Goal: Task Accomplishment & Management: Use online tool/utility

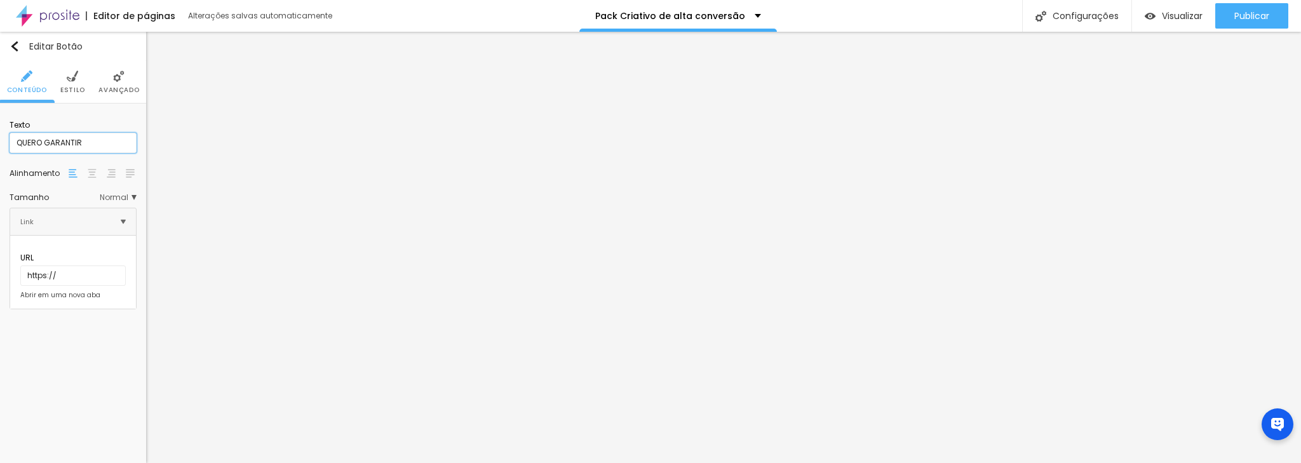
drag, startPoint x: 100, startPoint y: 142, endPoint x: -41, endPoint y: 137, distance: 140.5
click at [0, 137] on html "Editor de páginas Alterações salvas automaticamente Pack Criativo de alta conve…" at bounding box center [650, 231] width 1301 height 463
paste input "Quero Meus Templates e Mais Engajamento!"
type input "Quero Meus Templates e Mais Engajamento!"
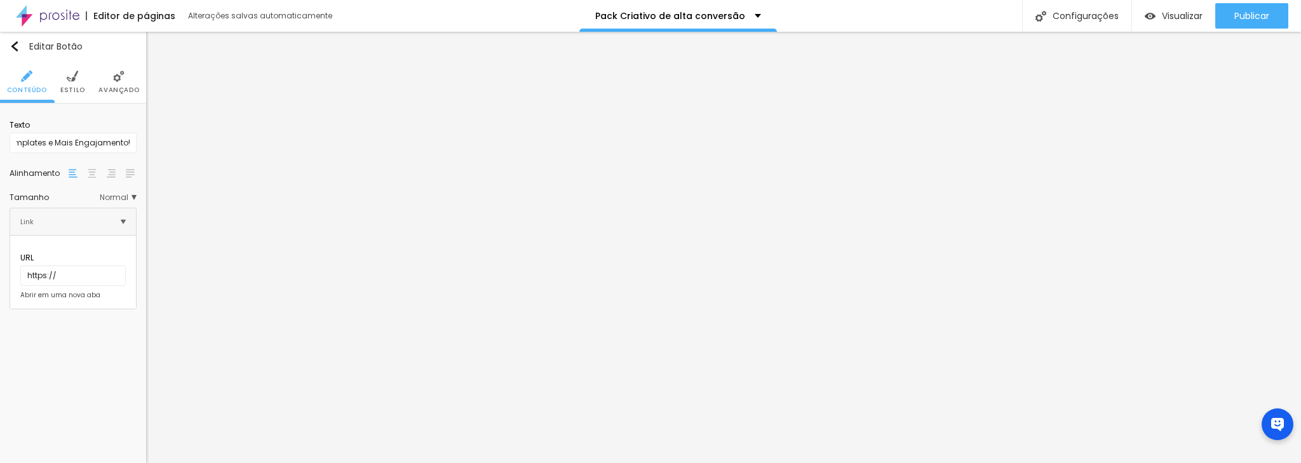
scroll to position [0, 0]
click at [67, 81] on img at bounding box center [72, 76] width 11 height 11
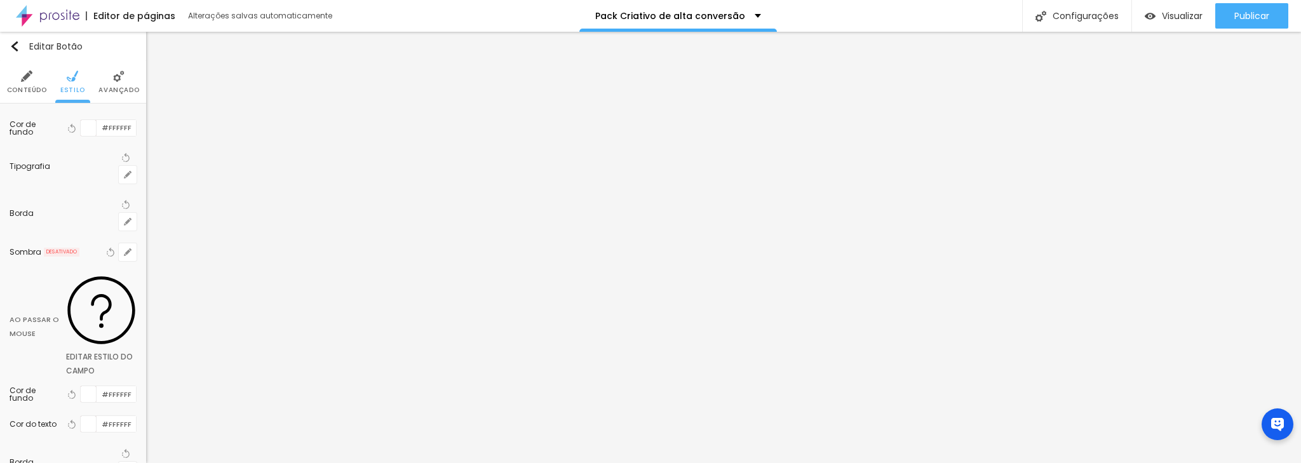
click at [36, 82] on li "Conteúdo" at bounding box center [27, 82] width 40 height 42
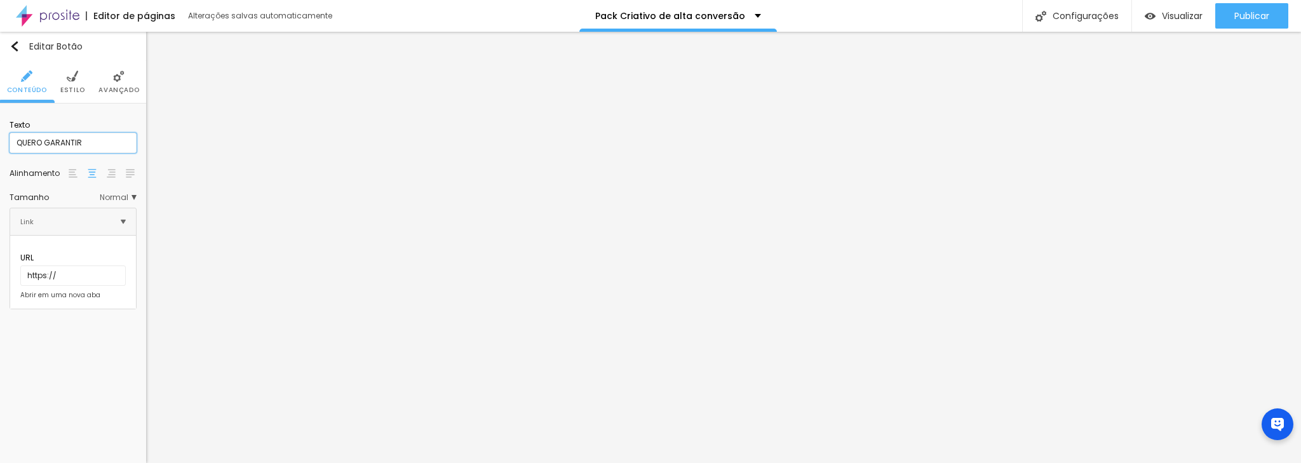
drag, startPoint x: -6, startPoint y: 141, endPoint x: -117, endPoint y: 139, distance: 110.6
click at [0, 139] on html "Editor de páginas Alterações salvas automaticamente Pack Criativo de alta conve…" at bounding box center [650, 231] width 1301 height 463
paste input "Quero Meus Templates e Mais Engajamento!"
type input "Quero Meus Templates e Mais Engajamento!"
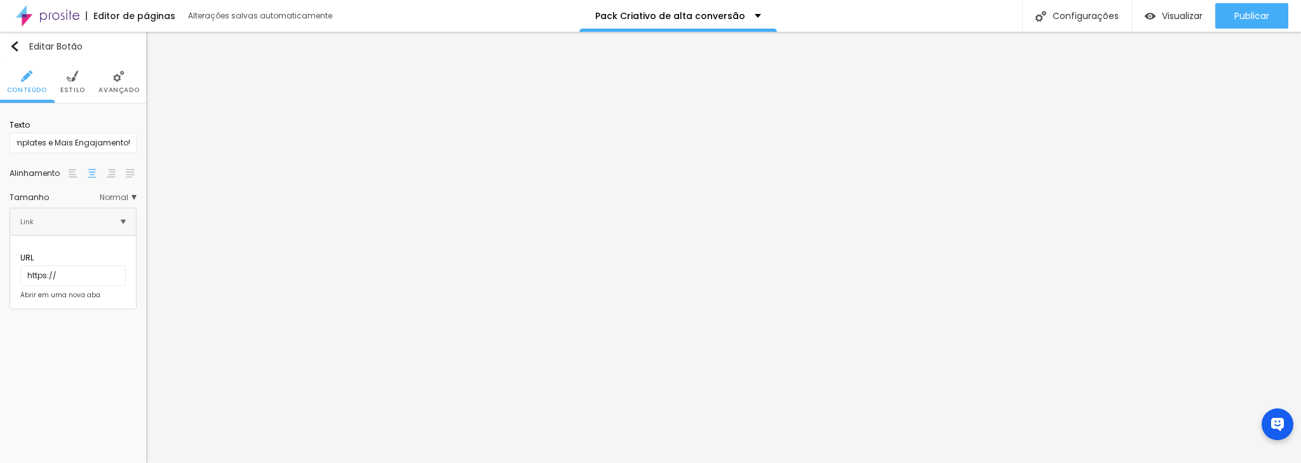
scroll to position [0, 0]
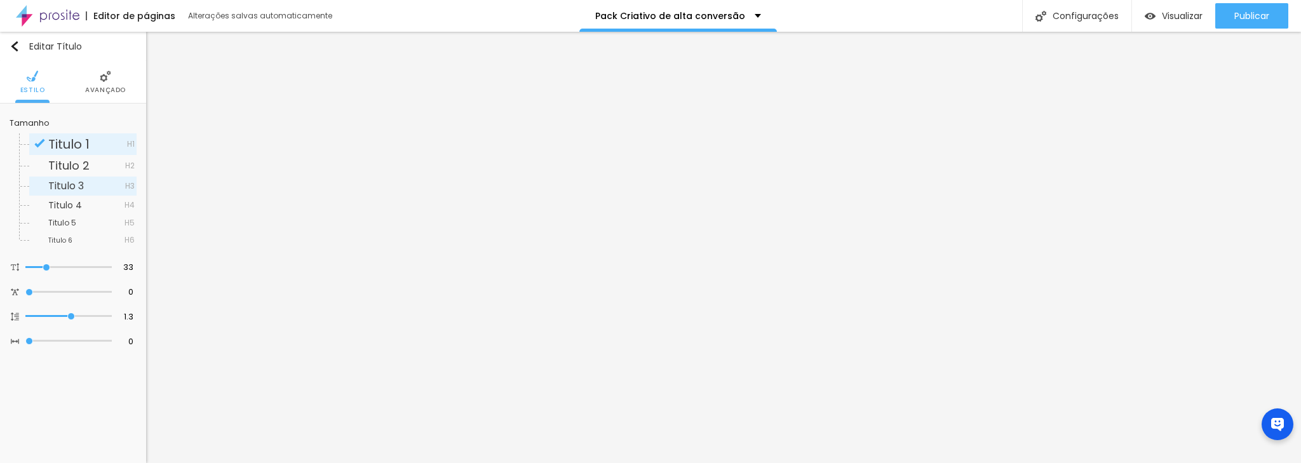
click at [51, 187] on span "Titulo 3" at bounding box center [66, 186] width 36 height 15
click at [55, 199] on span "Titulo 4" at bounding box center [65, 205] width 34 height 13
click at [56, 218] on span "Titulo 5" at bounding box center [62, 222] width 28 height 11
click at [81, 222] on span "Titulo 5" at bounding box center [86, 223] width 76 height 8
click at [76, 240] on span "Titulo 6" at bounding box center [86, 240] width 76 height 8
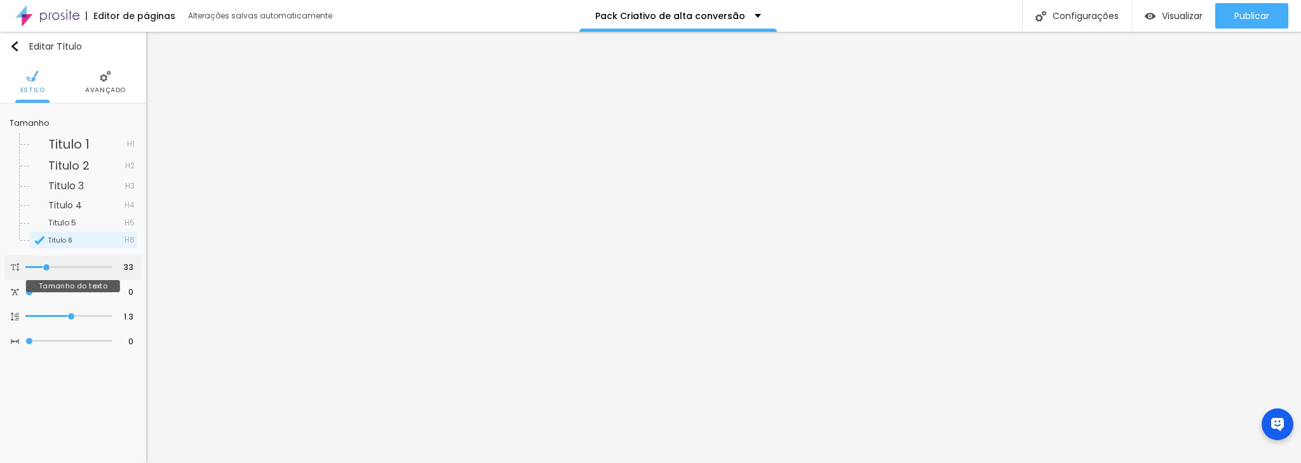
type input "35"
type input "34"
type input "33"
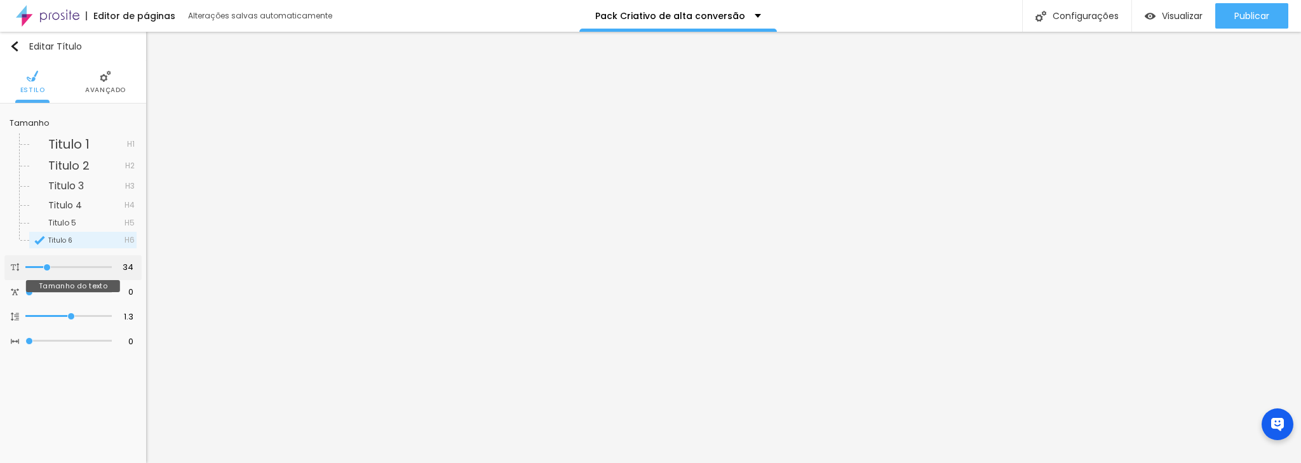
type input "33"
type input "31"
type input "27"
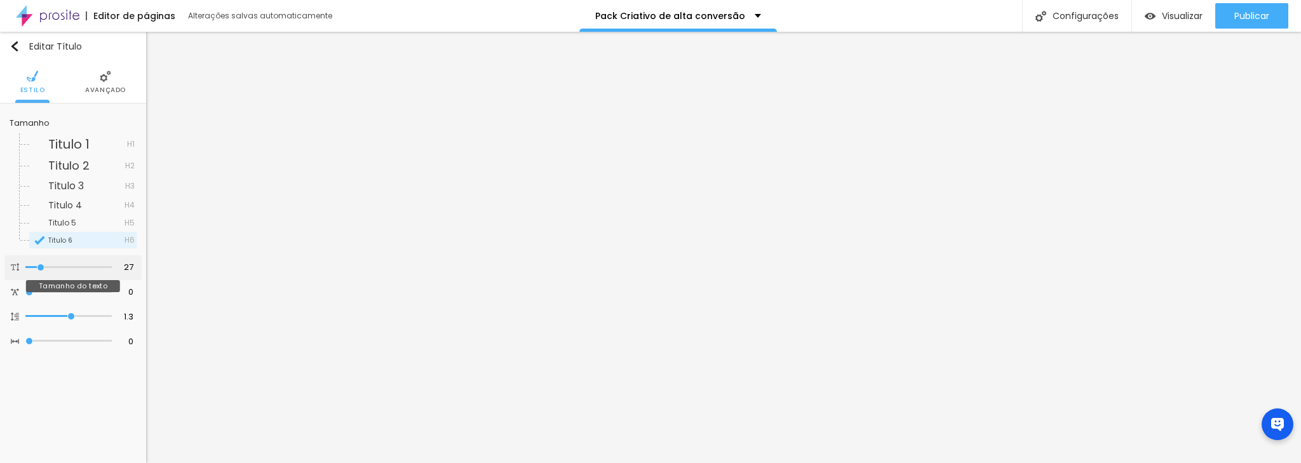
type input "26"
type input "24"
type input "25"
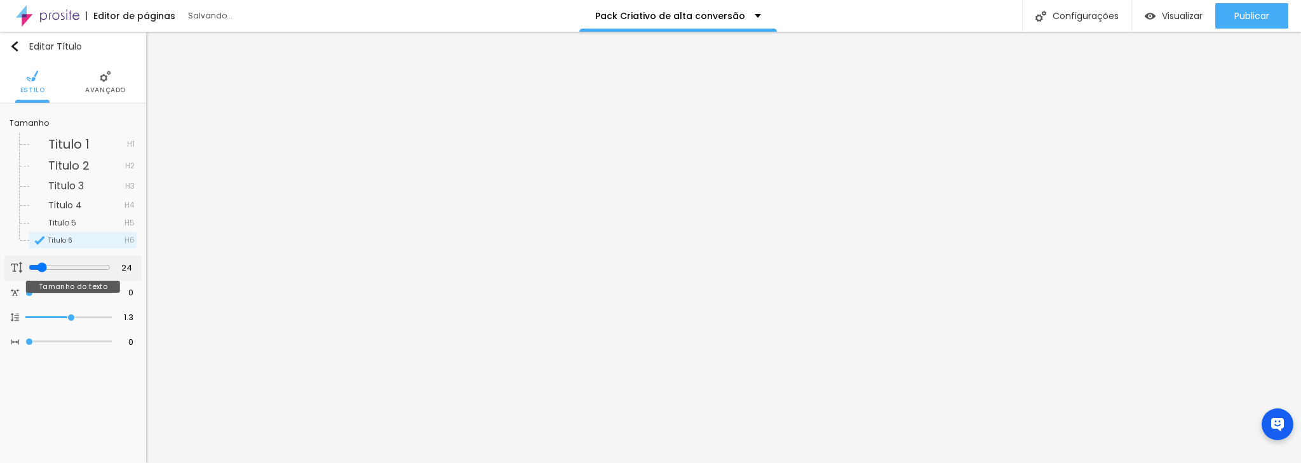
type input "25"
type input "26"
drag, startPoint x: 48, startPoint y: 267, endPoint x: 41, endPoint y: 267, distance: 7.6
type input "26"
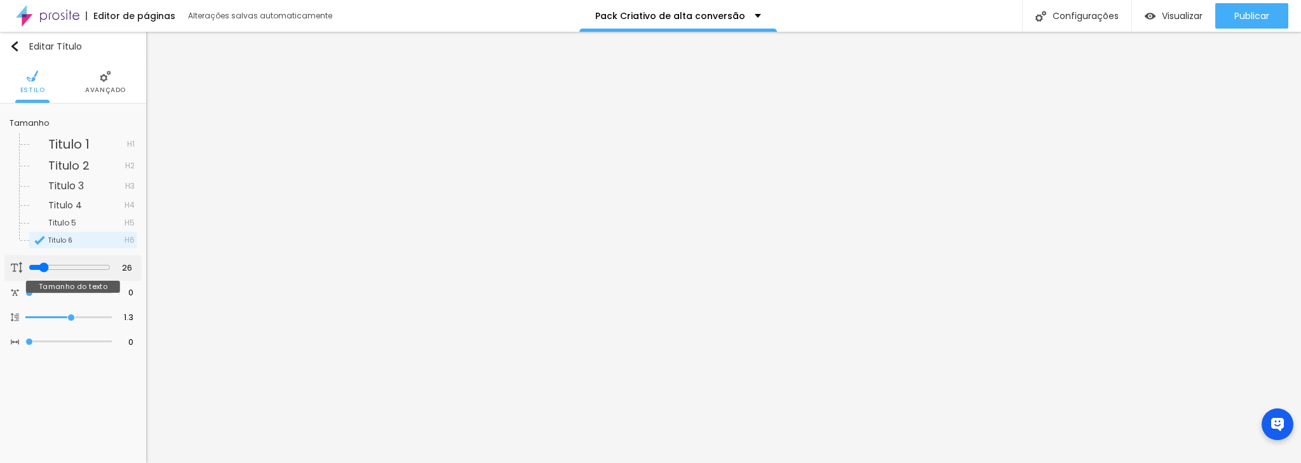
click at [41, 267] on input "range" at bounding box center [70, 267] width 82 height 10
